Goal: Task Accomplishment & Management: Use online tool/utility

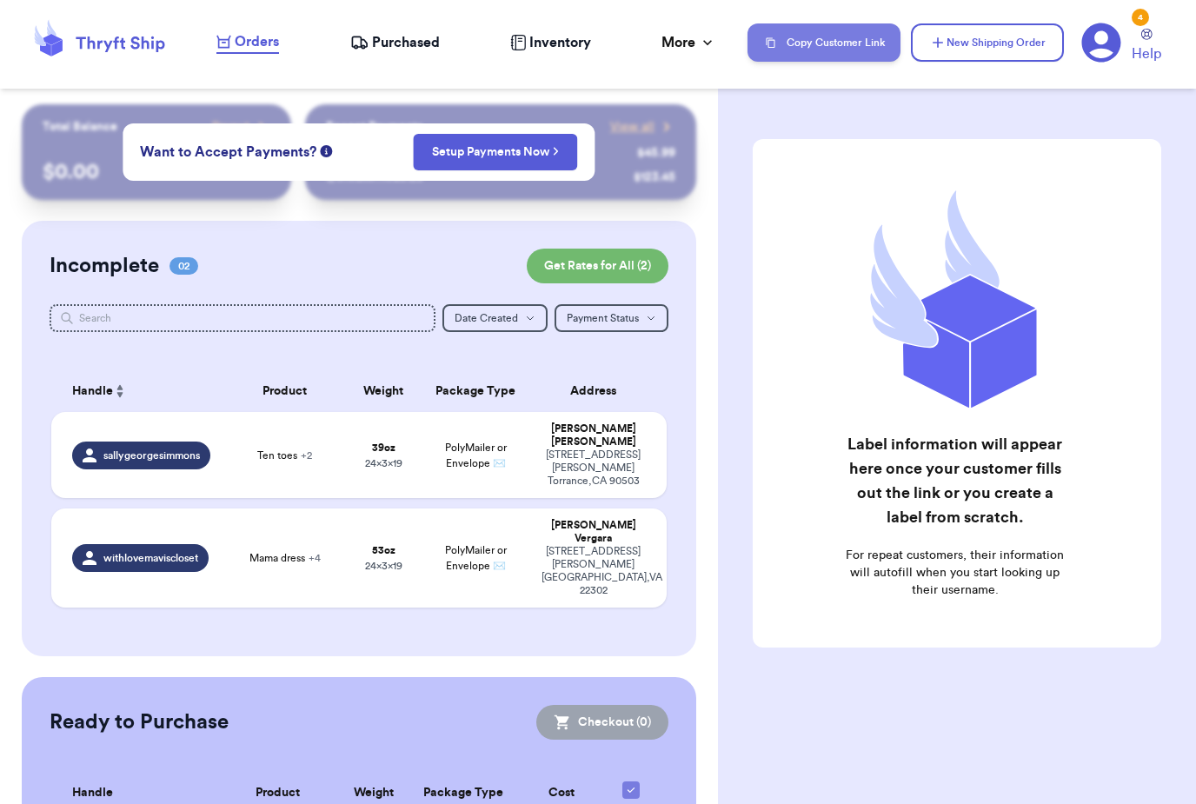
click at [851, 44] on button "Copy Customer Link" at bounding box center [823, 42] width 153 height 38
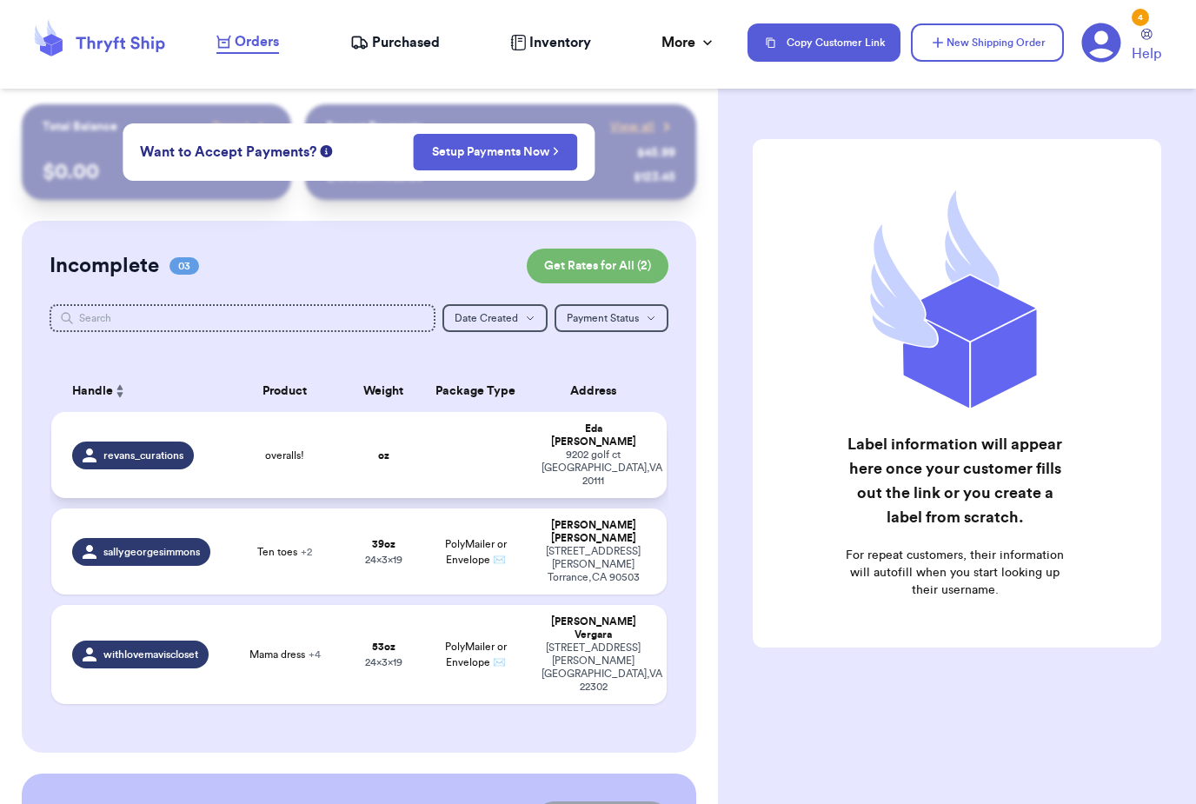
click at [592, 453] on div "9202 golf ct manassas park , VA 20111" at bounding box center [593, 467] width 104 height 39
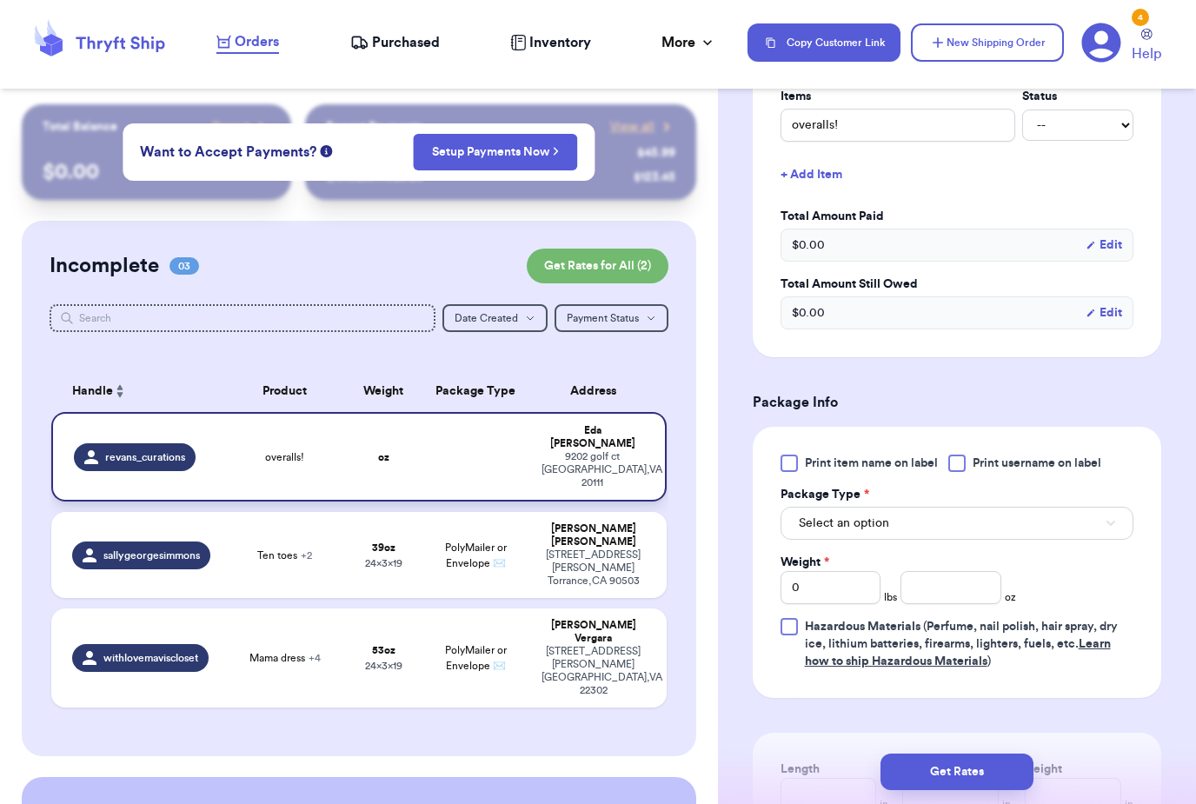
scroll to position [455, 0]
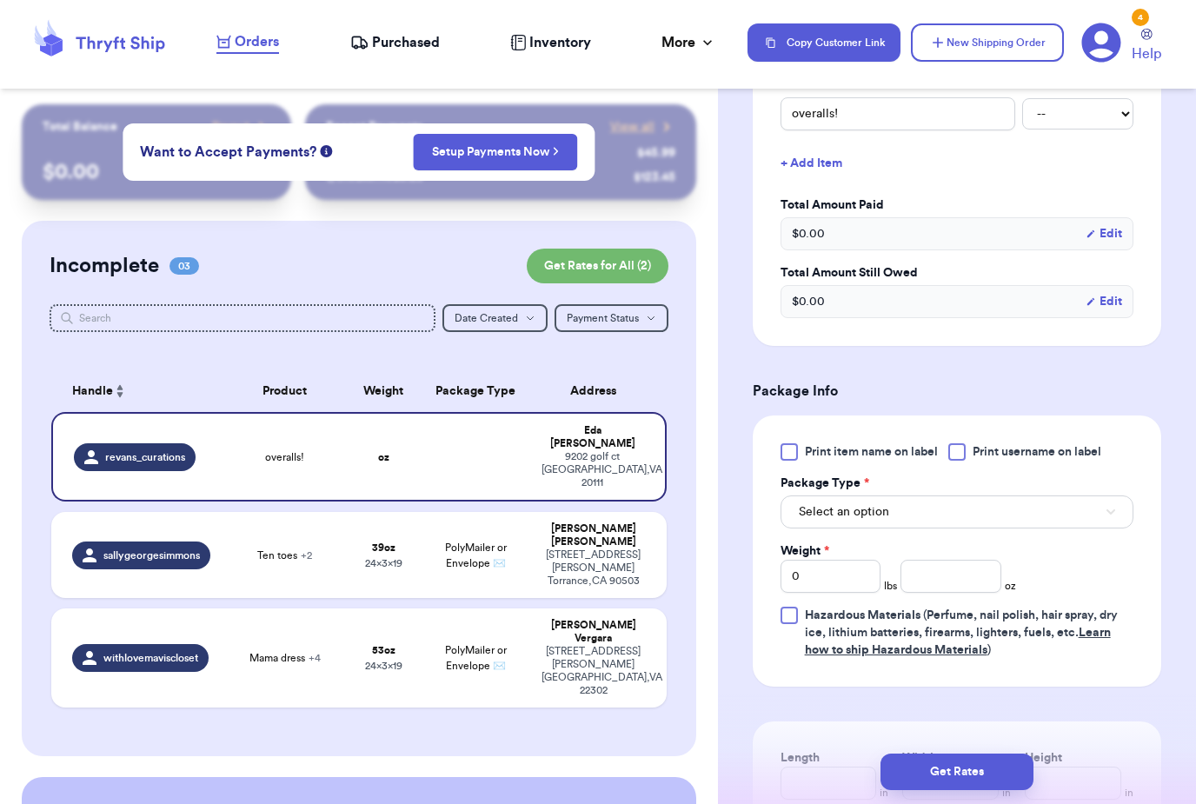
click at [899, 455] on span "Print item name on label" at bounding box center [871, 451] width 133 height 17
click at [0, 0] on input "Print item name on label" at bounding box center [0, 0] width 0 height 0
click at [1040, 454] on span "Print username on label" at bounding box center [1037, 451] width 129 height 17
click at [0, 0] on input "Print username on label" at bounding box center [0, 0] width 0 height 0
click at [960, 520] on button "Select an option" at bounding box center [957, 511] width 353 height 33
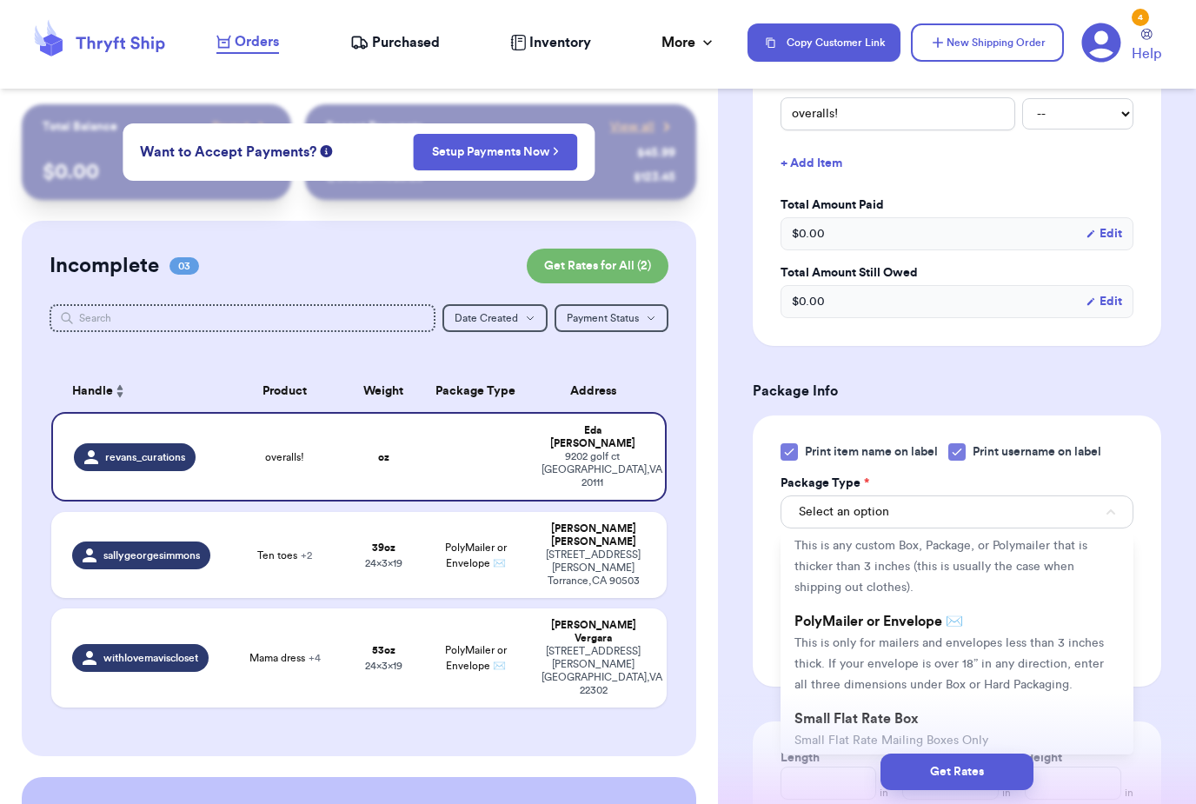
scroll to position [104, 0]
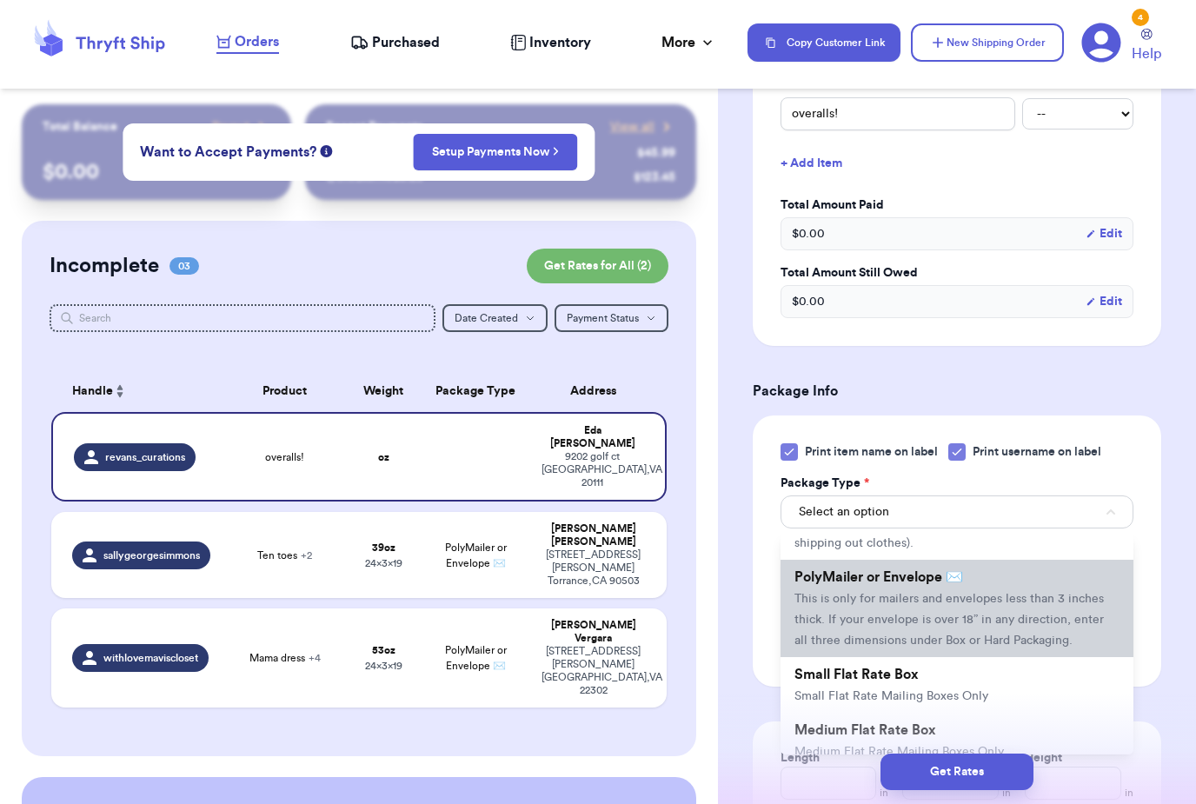
click at [932, 617] on span "This is only for mailers and envelopes less than 3 inches thick. If your envelo…" at bounding box center [948, 620] width 309 height 54
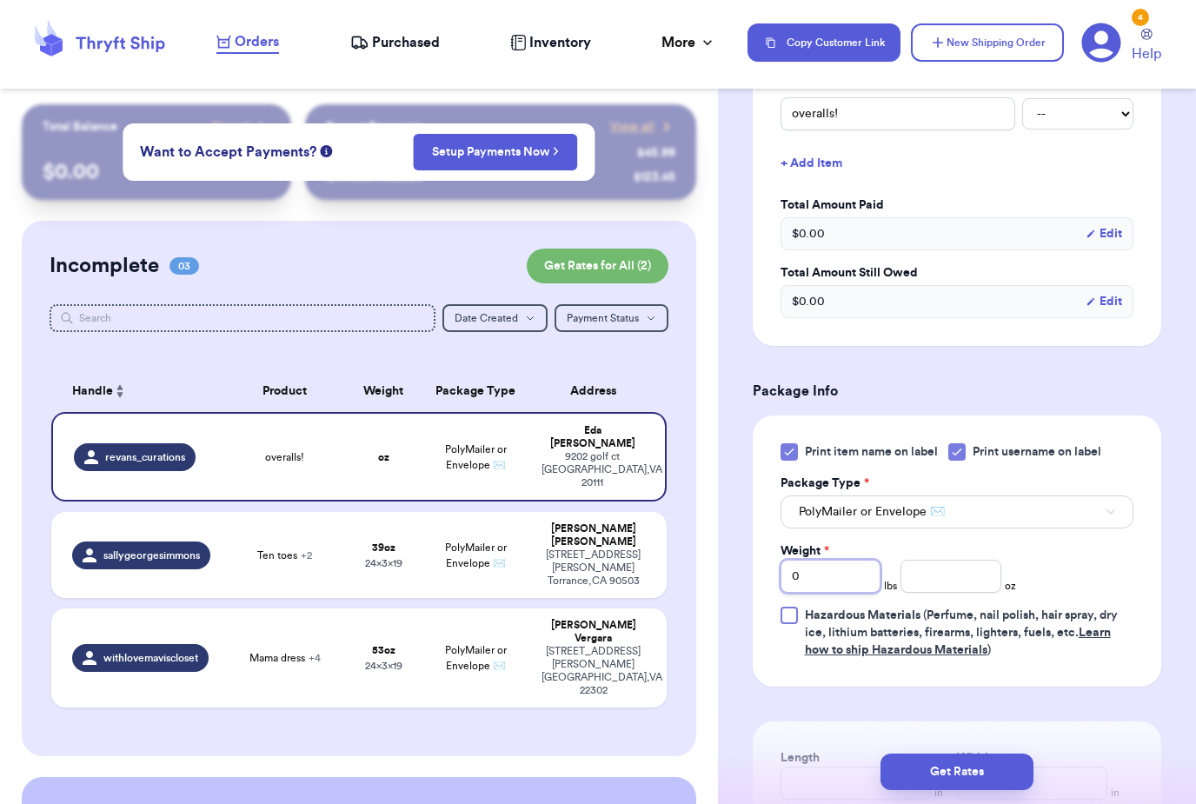
click at [858, 582] on input "0" at bounding box center [831, 576] width 100 height 33
type input "1"
type input "11"
click at [975, 571] on input "number" at bounding box center [950, 576] width 100 height 33
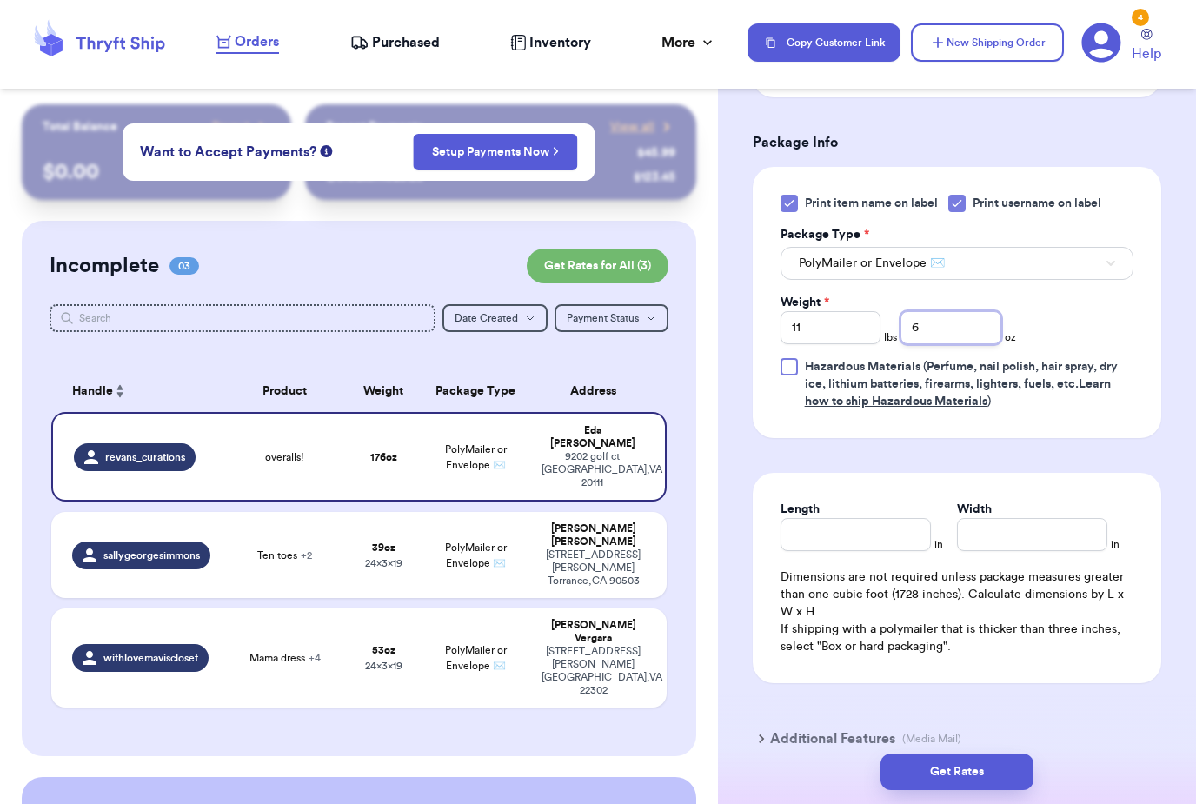
scroll to position [701, 0]
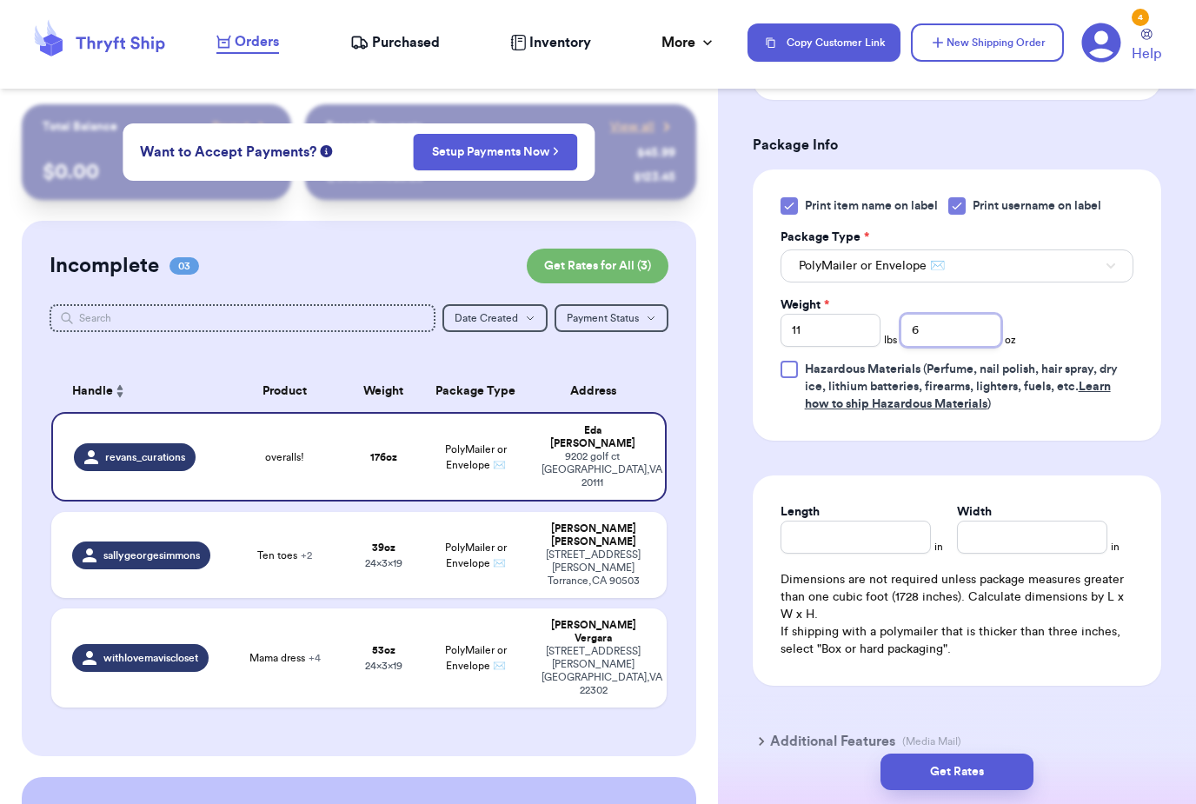
type input "6"
click at [860, 337] on input "11" at bounding box center [831, 330] width 100 height 33
type input "1"
click at [865, 545] on input "Length" at bounding box center [856, 537] width 150 height 33
type input "9"
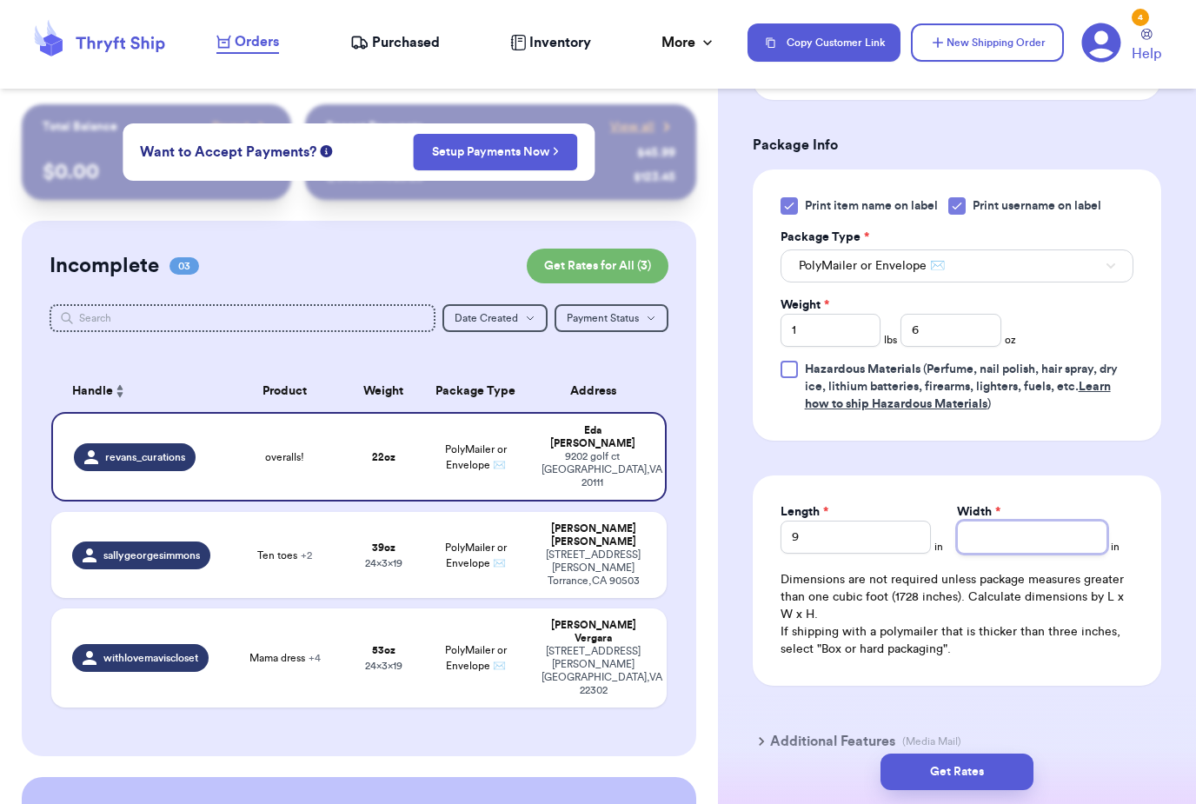
click at [1014, 548] on input "Width *" at bounding box center [1032, 537] width 150 height 33
type input "12"
click at [978, 754] on button "Get Rates" at bounding box center [956, 772] width 153 height 37
